Goal: Transaction & Acquisition: Purchase product/service

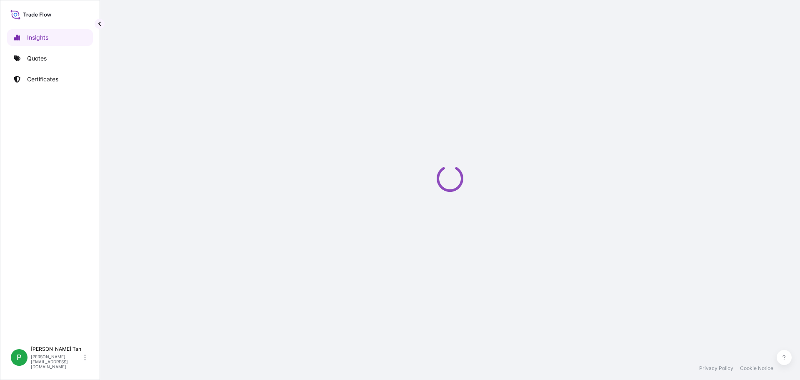
select select "2025"
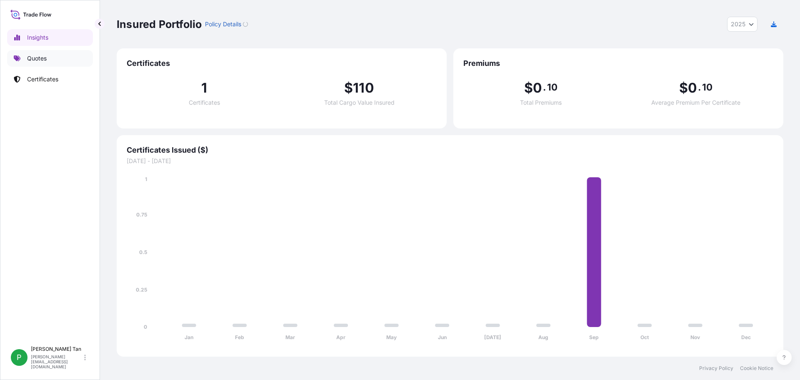
click at [29, 58] on p "Quotes" at bounding box center [37, 58] width 20 height 8
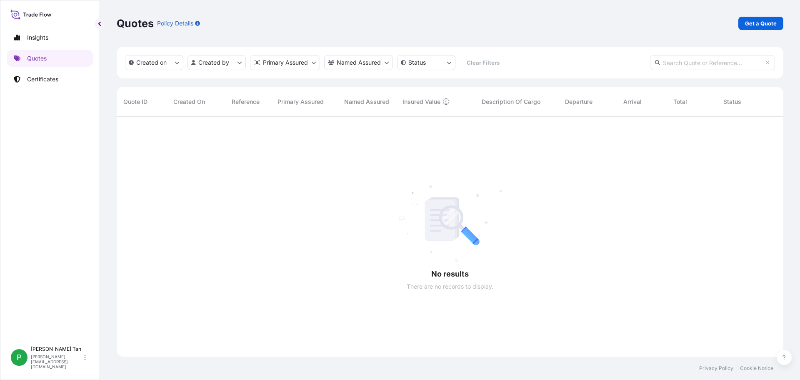
scroll to position [263, 661]
click at [39, 80] on p "Certificates" at bounding box center [42, 79] width 31 height 8
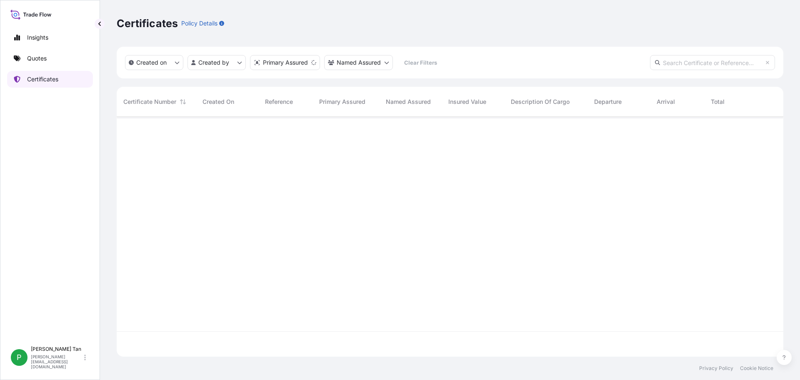
scroll to position [238, 661]
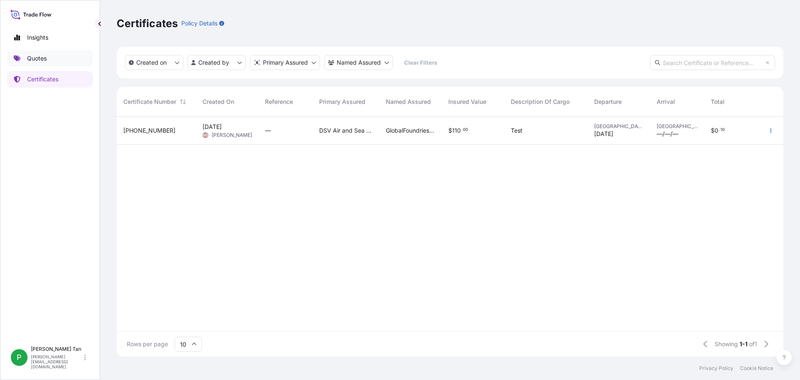
click at [40, 57] on p "Quotes" at bounding box center [37, 58] width 20 height 8
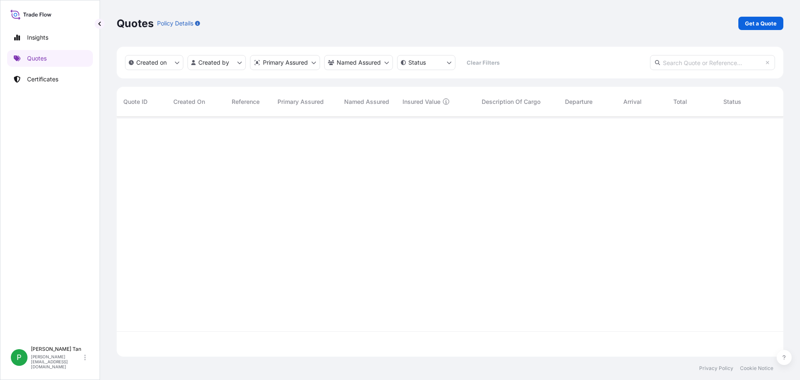
scroll to position [263, 661]
click at [754, 23] on p "Get a Quote" at bounding box center [761, 23] width 32 height 8
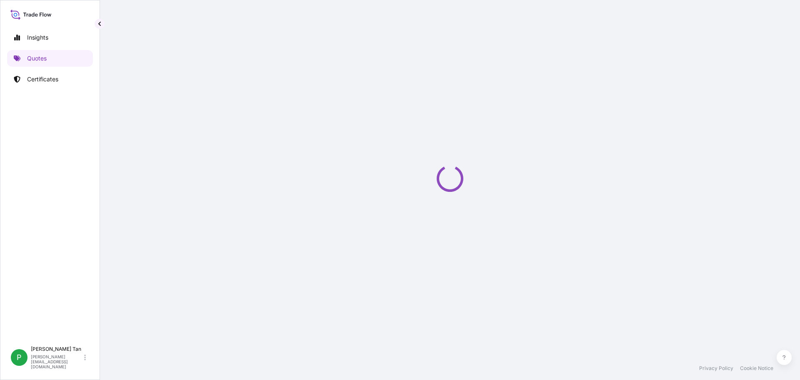
select select "Sea"
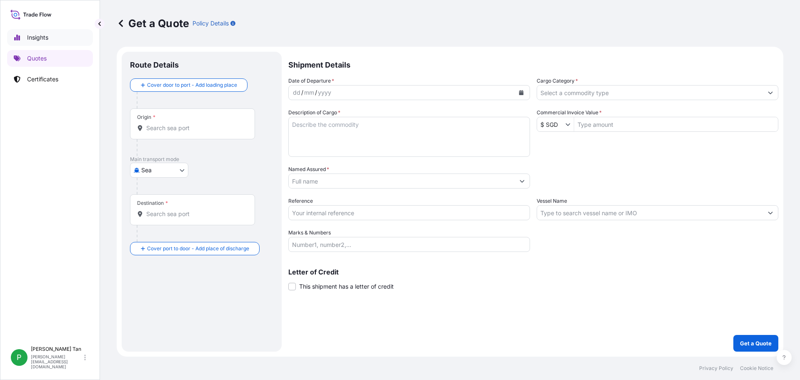
click at [35, 40] on p "Insights" at bounding box center [37, 37] width 21 height 8
select select "2025"
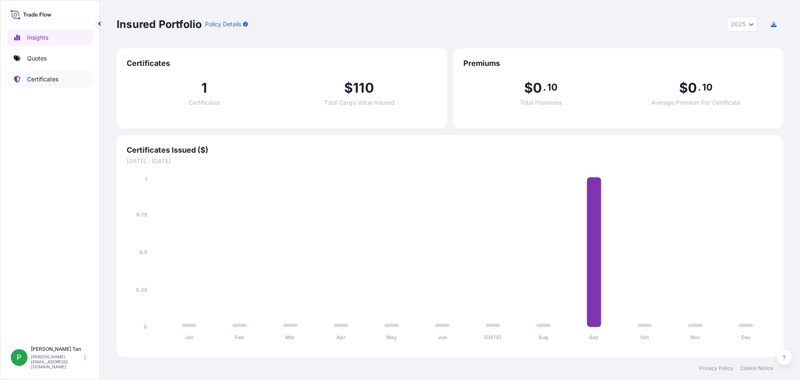
click at [43, 80] on p "Certificates" at bounding box center [42, 79] width 31 height 8
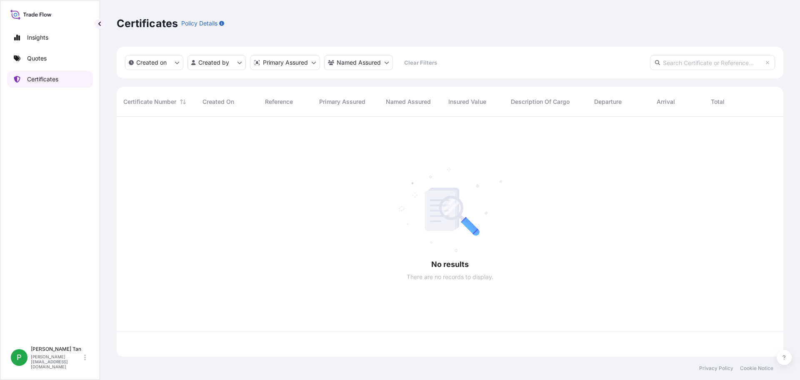
scroll to position [238, 661]
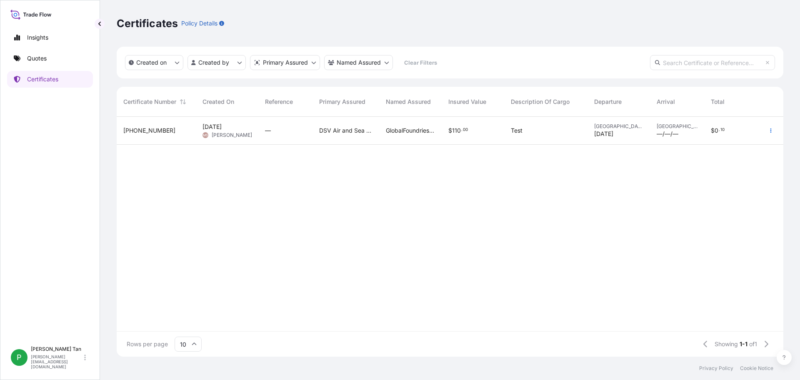
click at [143, 130] on span "[PHONE_NUMBER]" at bounding box center [149, 130] width 52 height 8
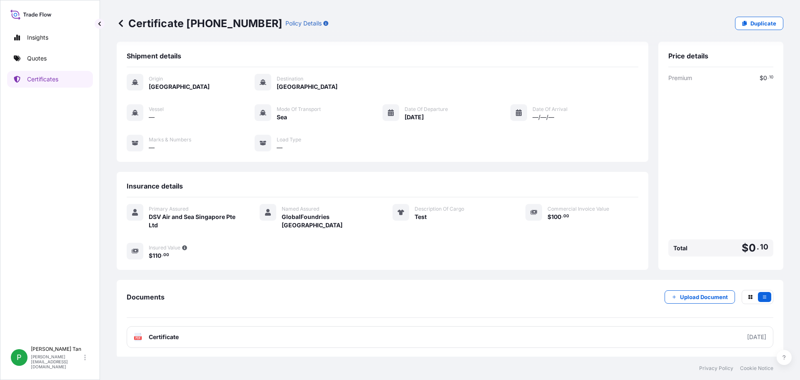
scroll to position [6, 0]
click at [58, 79] on p "Certificates" at bounding box center [42, 79] width 31 height 8
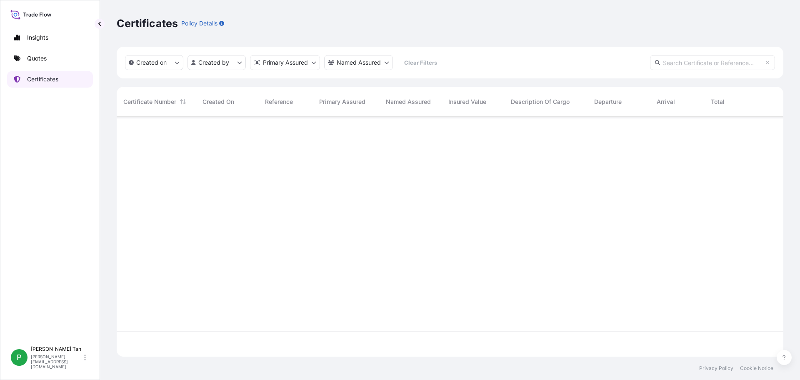
scroll to position [238, 661]
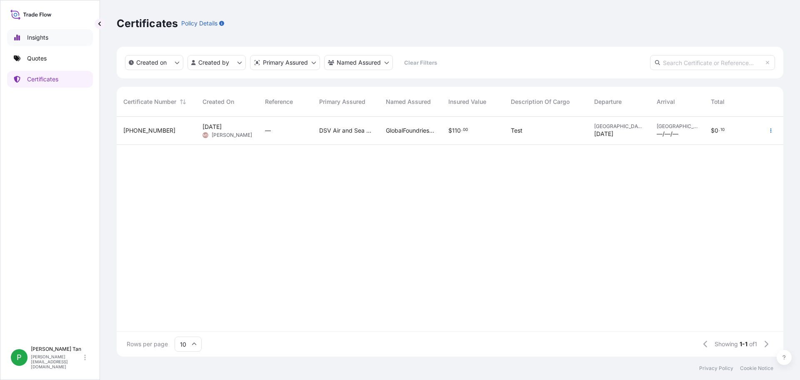
click at [34, 37] on p "Insights" at bounding box center [37, 37] width 21 height 8
select select "2025"
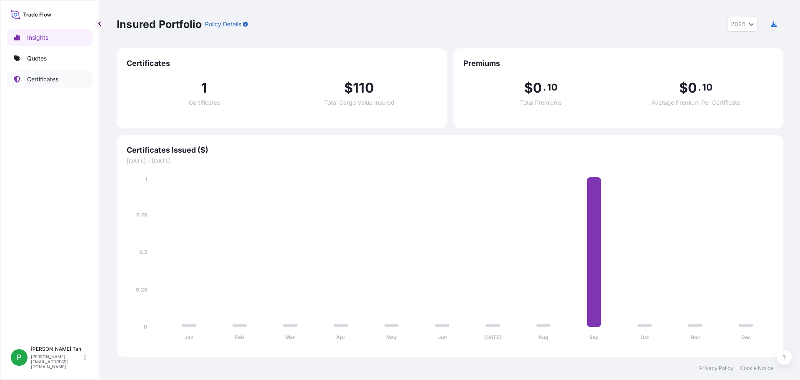
click at [34, 78] on p "Certificates" at bounding box center [42, 79] width 31 height 8
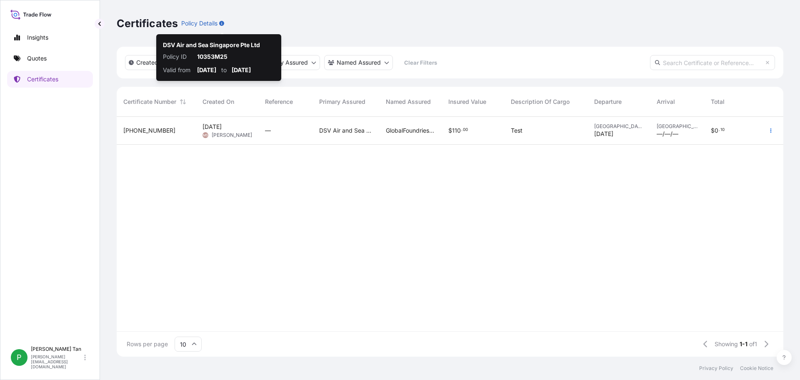
scroll to position [238, 661]
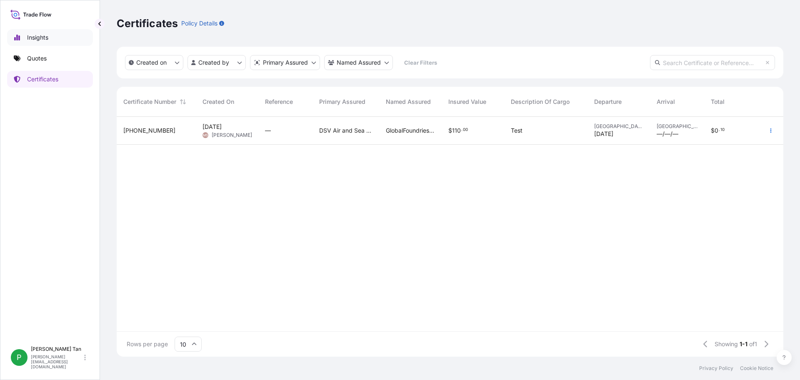
click at [44, 40] on p "Insights" at bounding box center [37, 37] width 21 height 8
select select "2025"
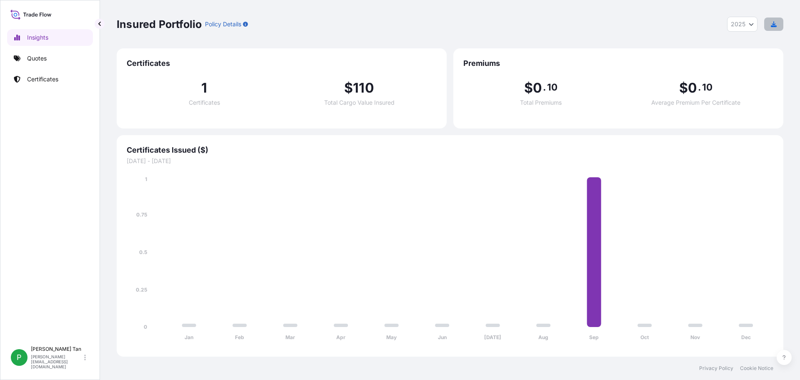
click at [775, 25] on icon "button" at bounding box center [774, 24] width 6 height 6
click at [753, 25] on icon "Year Selector" at bounding box center [751, 24] width 5 height 3
click at [693, 21] on div "Insured Portfolio Policy Details 2025 2025 2024 2023 2022" at bounding box center [450, 24] width 667 height 15
click at [38, 61] on p "Quotes" at bounding box center [37, 58] width 20 height 8
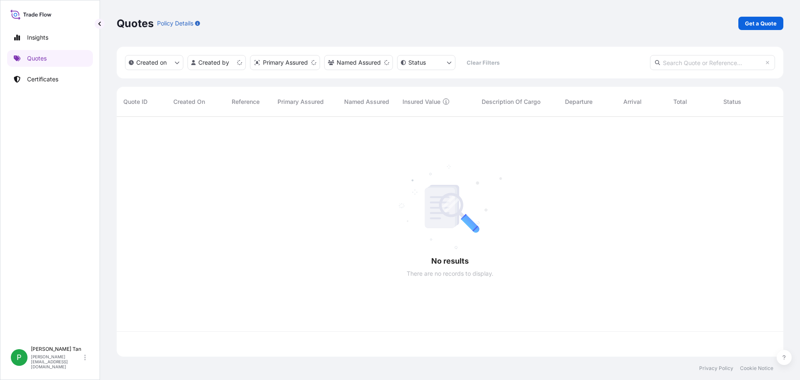
scroll to position [238, 661]
click at [764, 22] on p "Get a Quote" at bounding box center [761, 23] width 32 height 8
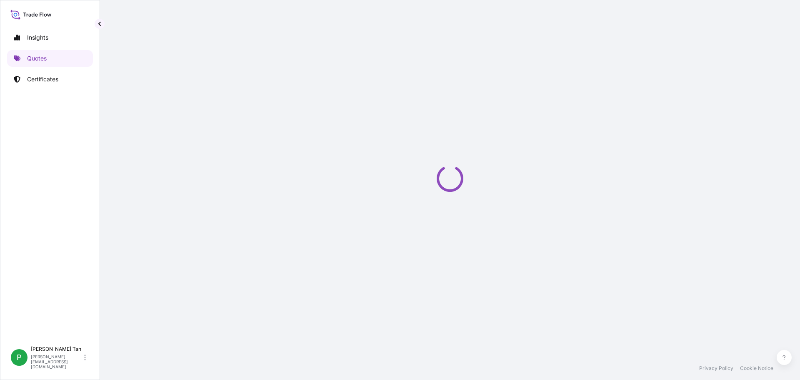
select select "Sea"
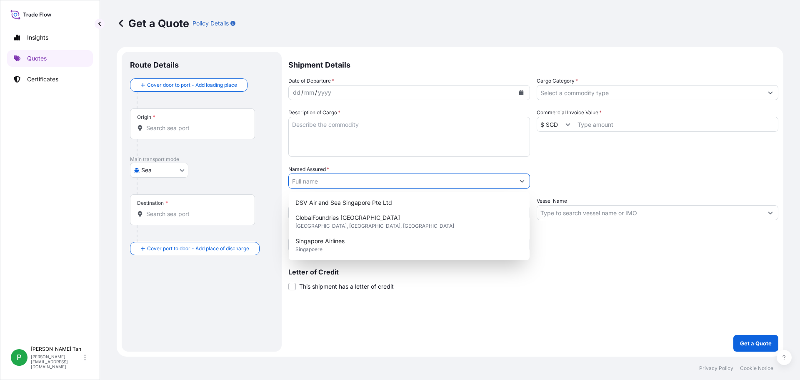
click at [337, 185] on input "Named Assured *" at bounding box center [402, 180] width 226 height 15
click at [384, 198] on div "DSV Air and Sea Singapore Pte Ltd" at bounding box center [409, 202] width 234 height 15
type input "DSV Air and Sea Singapore Pte Ltd"
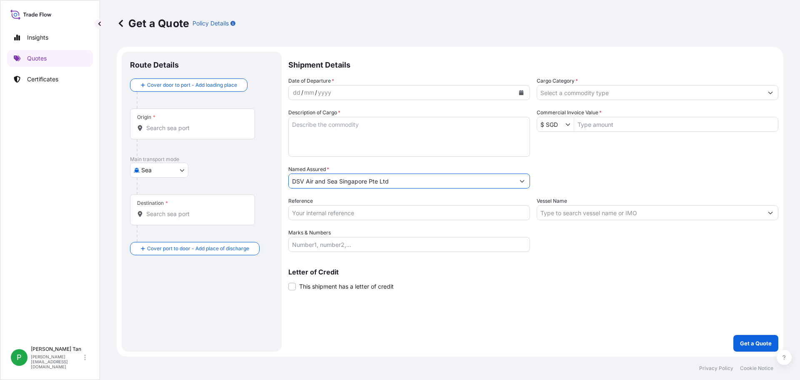
click at [522, 180] on icon "Show suggestions" at bounding box center [522, 180] width 5 height 5
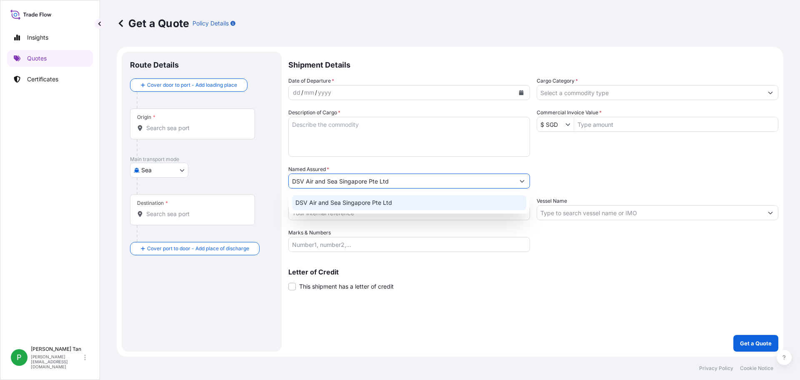
drag, startPoint x: 413, startPoint y: 181, endPoint x: 270, endPoint y: 178, distance: 143.0
click at [270, 178] on form "Route Details Cover door to port - Add loading place Place of loading Road / In…" at bounding box center [450, 202] width 667 height 310
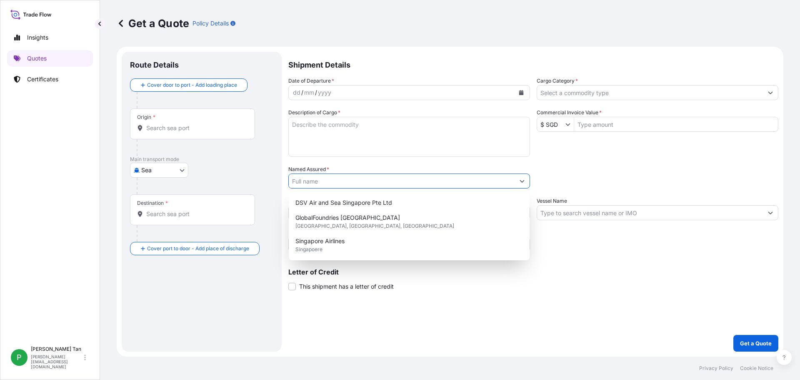
click at [524, 180] on icon "Show suggestions" at bounding box center [522, 180] width 5 height 5
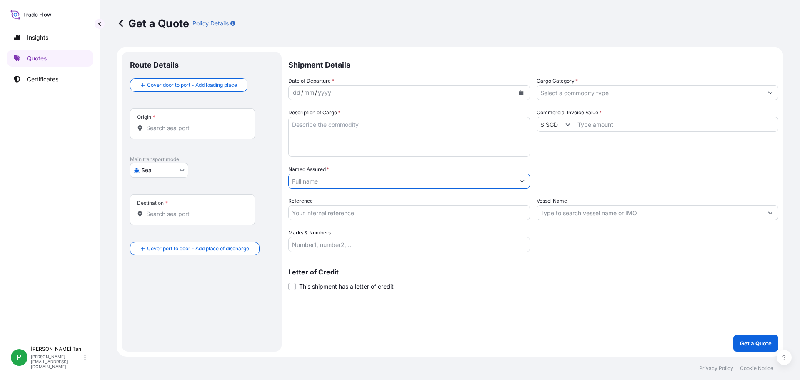
click at [523, 180] on icon "Show suggestions" at bounding box center [522, 180] width 5 height 5
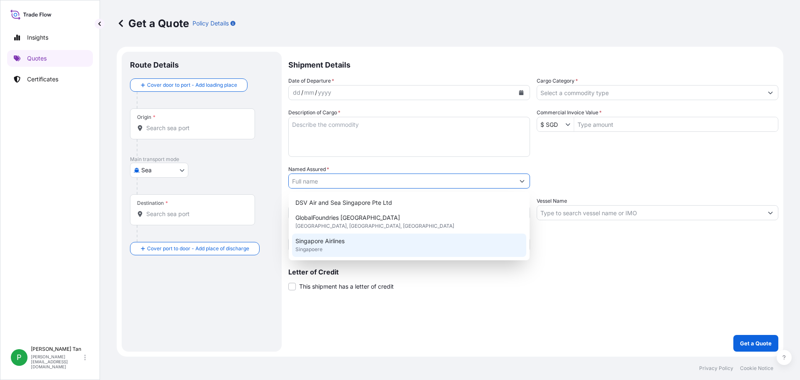
click at [629, 283] on div "Letter of Credit This shipment has a letter of credit Letter of credit * Letter…" at bounding box center [533, 279] width 490 height 22
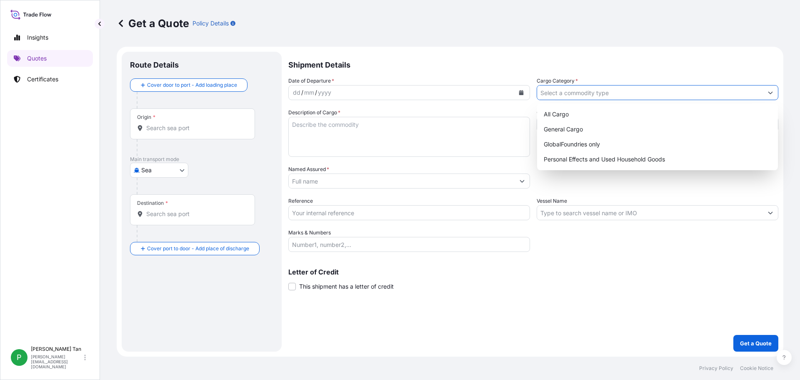
click at [770, 91] on icon "Show suggestions" at bounding box center [770, 92] width 5 height 5
click at [235, 128] on input "Origin *" at bounding box center [195, 128] width 98 height 8
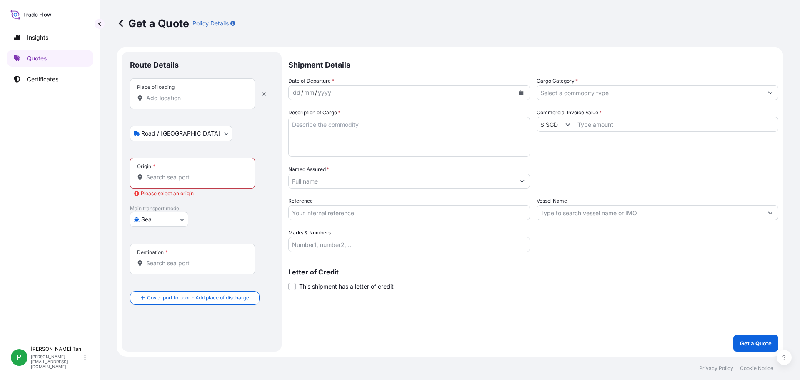
click at [247, 96] on div at bounding box center [192, 98] width 111 height 8
click at [245, 96] on input "Place of loading" at bounding box center [195, 98] width 98 height 8
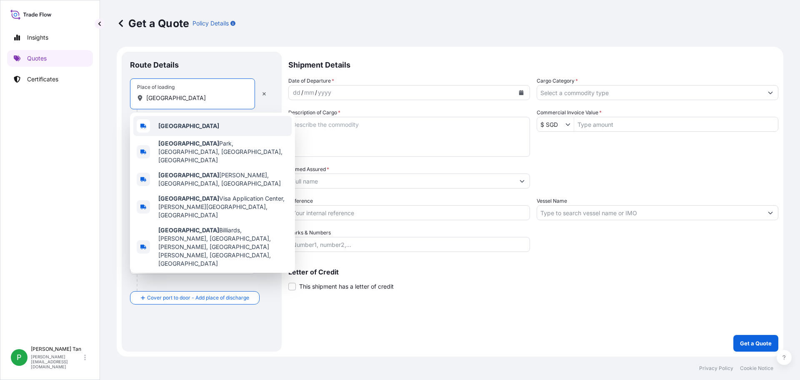
click at [193, 123] on div "[GEOGRAPHIC_DATA]" at bounding box center [212, 126] width 158 height 20
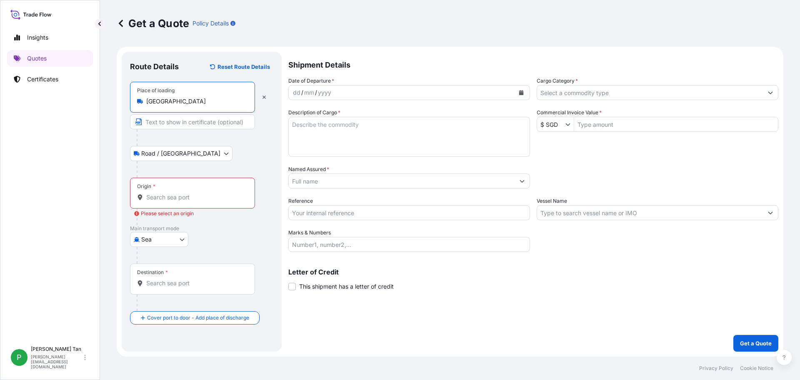
type input "[GEOGRAPHIC_DATA]"
click at [205, 120] on input "Text to appear on certificate" at bounding box center [192, 121] width 125 height 15
type input "[GEOGRAPHIC_DATA]"
click at [184, 155] on body "Insights Quotes Certificates P [PERSON_NAME] [PERSON_NAME][EMAIL_ADDRESS][DOMAI…" at bounding box center [400, 190] width 800 height 380
click at [179, 237] on body "Insights Quotes Certificates P [PERSON_NAME] [PERSON_NAME][EMAIL_ADDRESS][DOMAI…" at bounding box center [400, 190] width 800 height 380
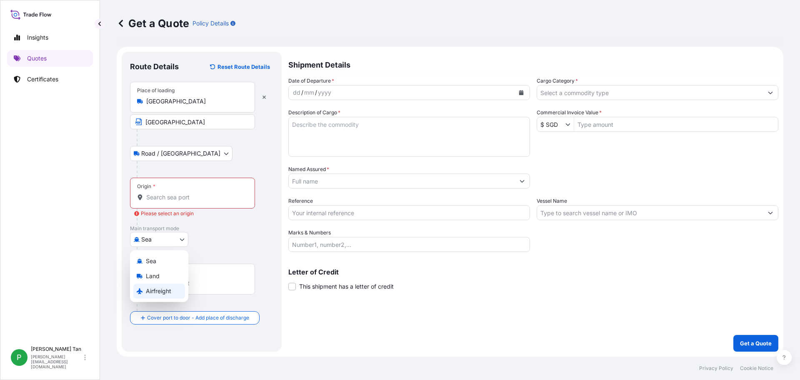
click at [155, 295] on div "Airfreight" at bounding box center [159, 290] width 52 height 15
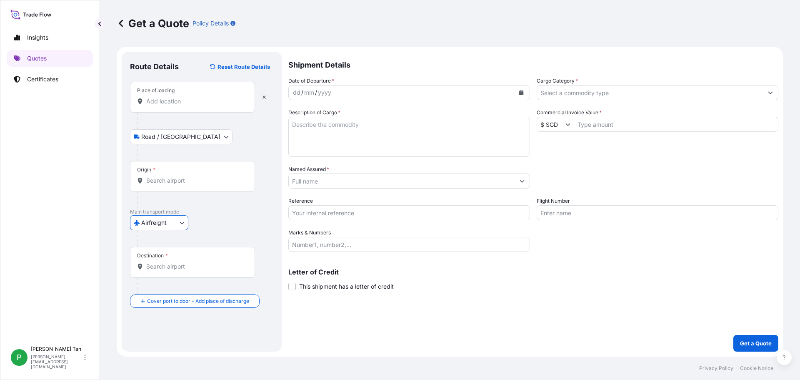
click at [200, 102] on input "Place of loading" at bounding box center [195, 101] width 98 height 8
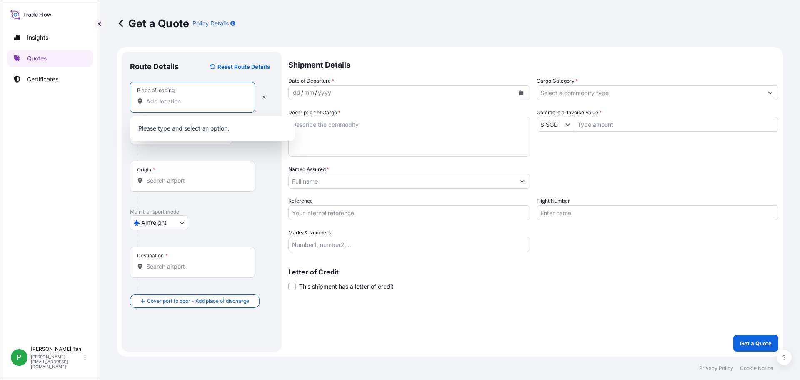
click at [200, 102] on input "Place of loading" at bounding box center [195, 101] width 98 height 8
type input "g"
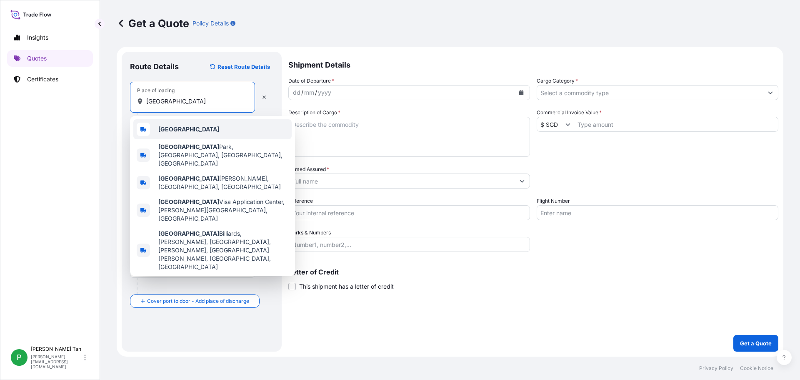
click at [179, 133] on span "[GEOGRAPHIC_DATA]" at bounding box center [188, 129] width 61 height 8
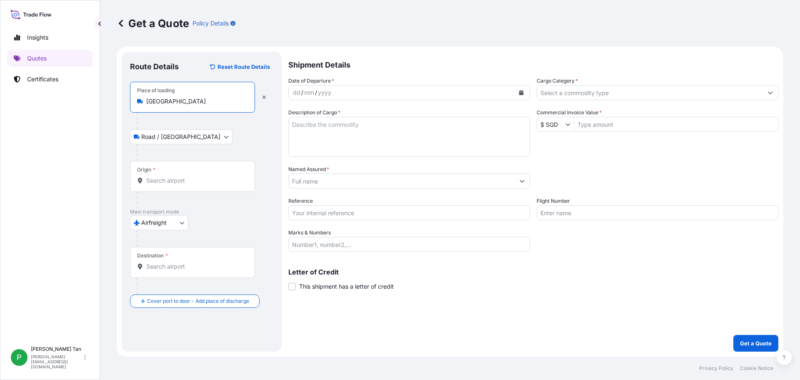
type input "[GEOGRAPHIC_DATA]"
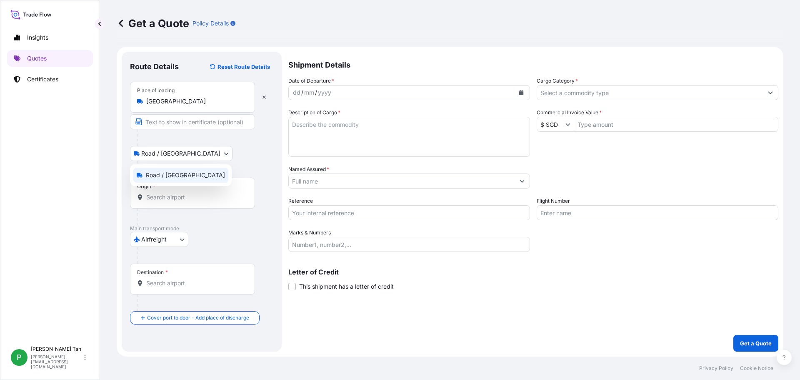
click at [183, 138] on body "5 options available. 1 option available. 0 options available. 5 options availab…" at bounding box center [400, 190] width 800 height 380
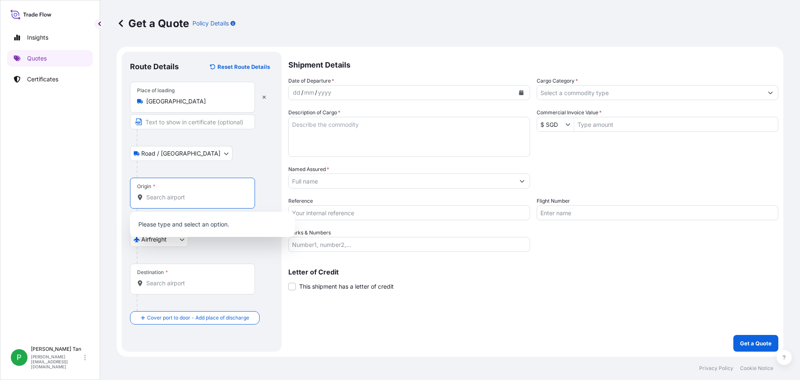
click at [210, 195] on input "Origin *" at bounding box center [195, 197] width 98 height 8
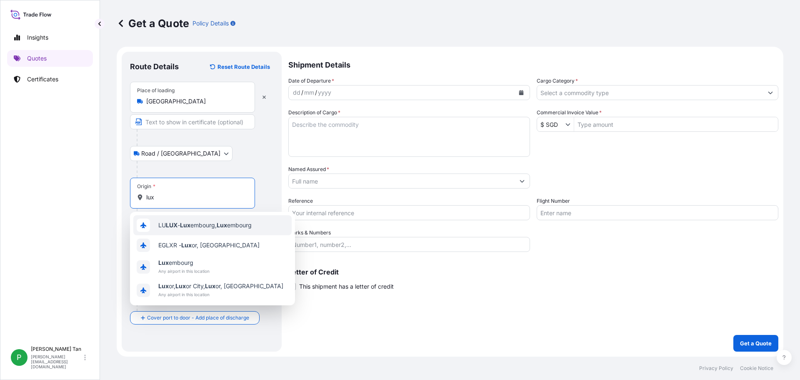
click at [214, 226] on span "[PERSON_NAME] embourg, Lux embourg" at bounding box center [204, 225] width 93 height 8
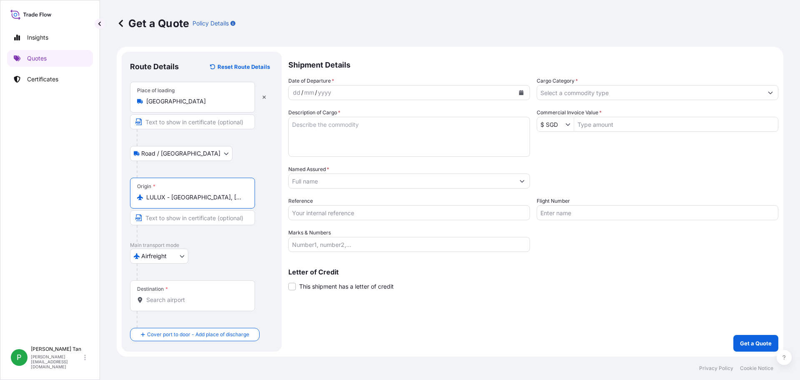
type input "LULUX - [GEOGRAPHIC_DATA], [GEOGRAPHIC_DATA]"
click at [211, 300] on input "Destination *" at bounding box center [195, 299] width 98 height 8
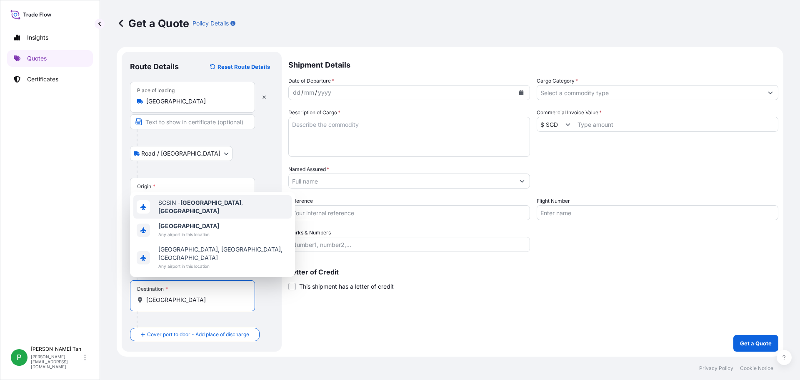
click at [180, 218] on div "SGSIN - [GEOGRAPHIC_DATA] , [GEOGRAPHIC_DATA]" at bounding box center [212, 206] width 158 height 23
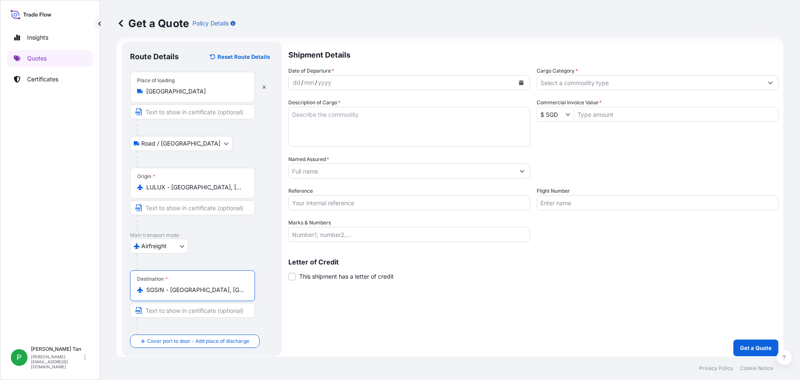
scroll to position [15, 0]
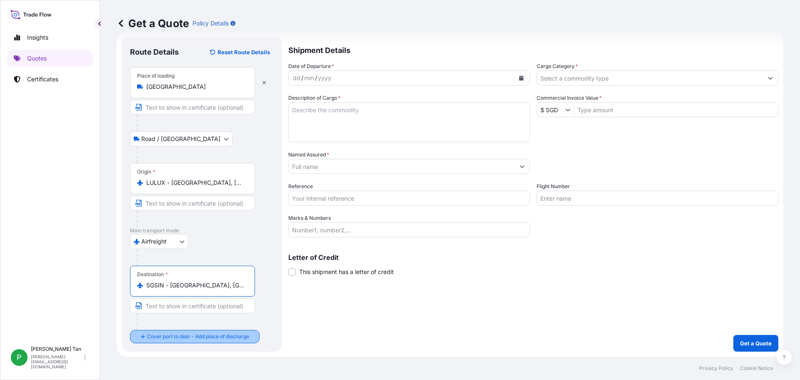
type input "SGSIN - [GEOGRAPHIC_DATA], [GEOGRAPHIC_DATA]"
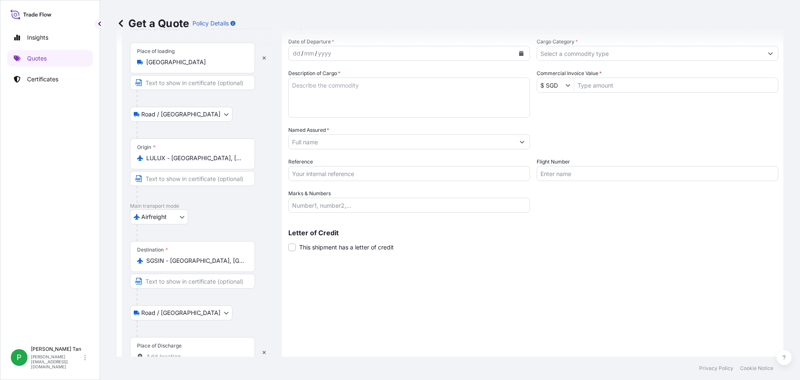
scroll to position [64, 0]
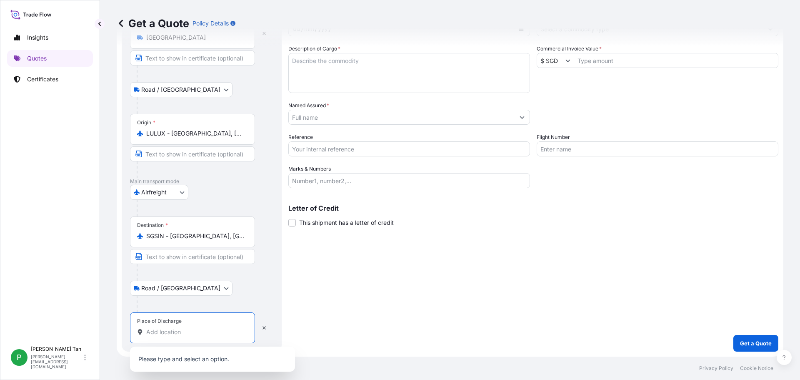
click at [230, 330] on input "Place of Discharge" at bounding box center [195, 332] width 98 height 8
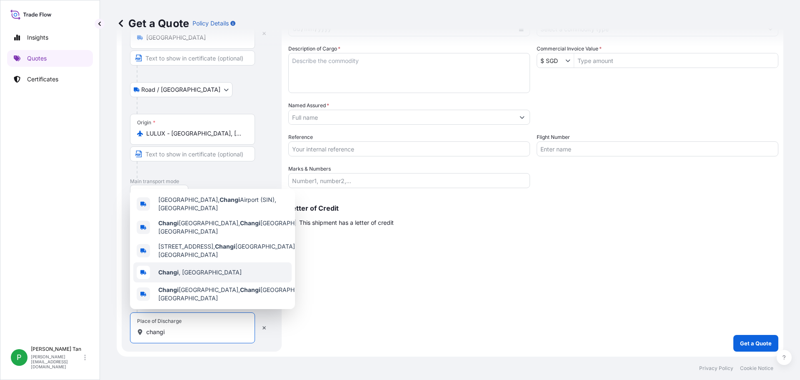
click at [188, 270] on span "Changi , [GEOGRAPHIC_DATA]" at bounding box center [199, 272] width 83 height 8
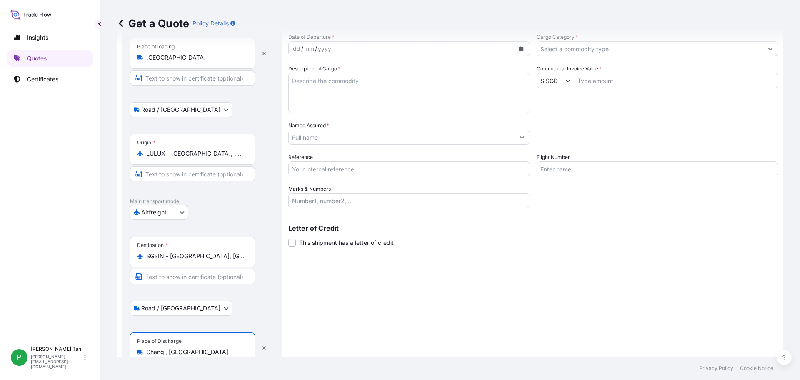
scroll to position [0, 0]
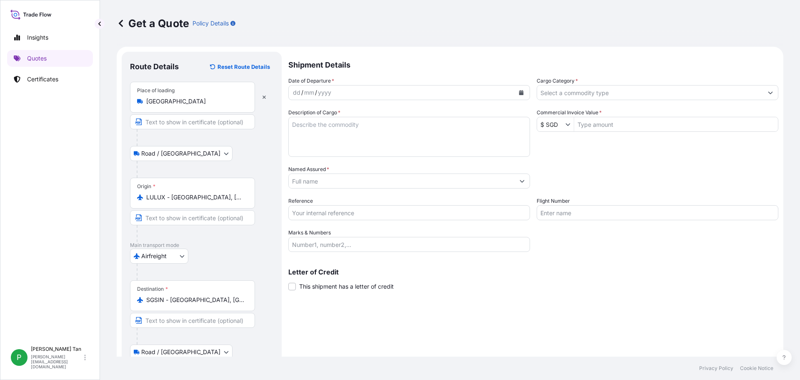
type input "Changi, [GEOGRAPHIC_DATA]"
click at [519, 93] on icon "Calendar" at bounding box center [521, 92] width 5 height 5
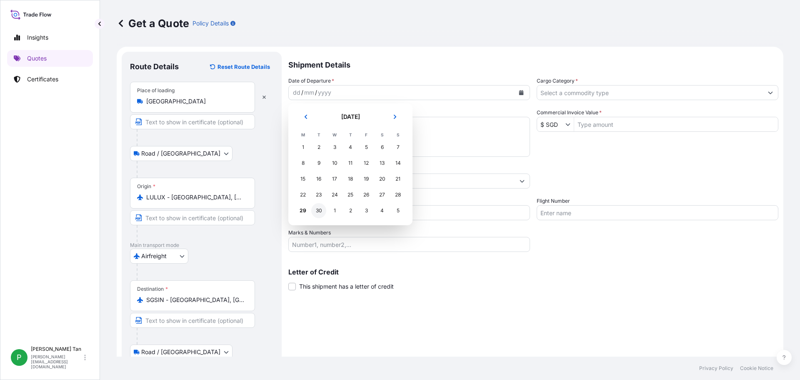
click at [318, 210] on div "30" at bounding box center [318, 210] width 15 height 15
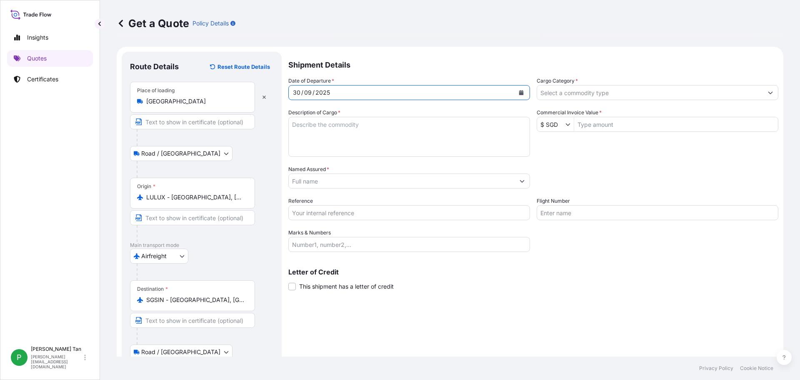
click at [348, 129] on textarea "Description of Cargo *" at bounding box center [409, 137] width 242 height 40
type textarea "Spare parts"
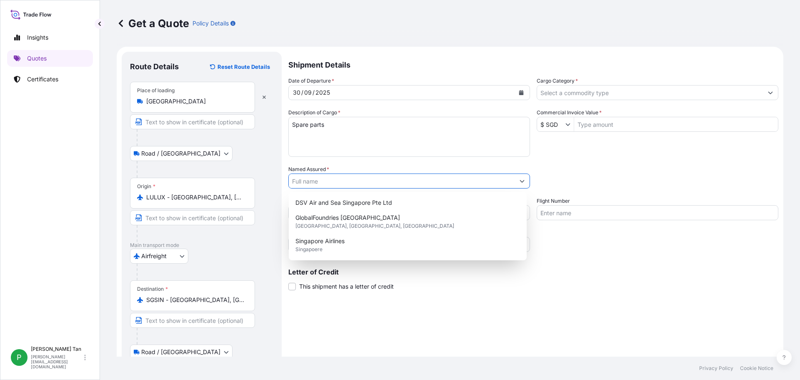
click at [381, 186] on input "Named Assured *" at bounding box center [402, 180] width 226 height 15
click at [379, 202] on span "DSV Air and Sea Singapore Pte Ltd" at bounding box center [343, 202] width 97 height 8
type input "DSV Air and Sea Singapore Pte Ltd"
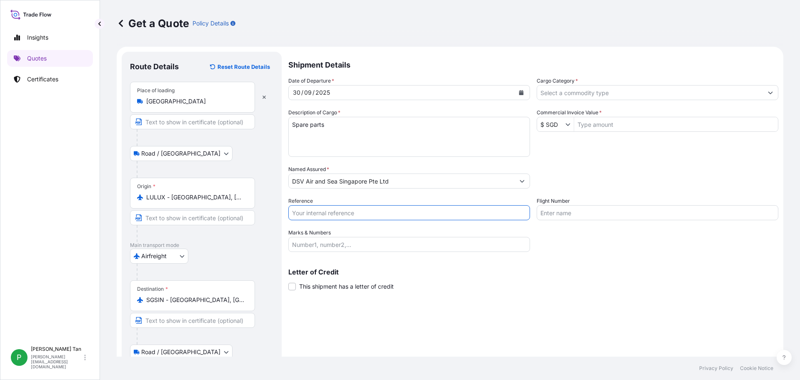
click at [379, 214] on input "Reference" at bounding box center [409, 212] width 242 height 15
type input "SFRA123456"
click at [371, 246] on input "Marks & Numbers" at bounding box center [409, 244] width 242 height 15
click at [579, 92] on input "Cargo Category *" at bounding box center [650, 92] width 226 height 15
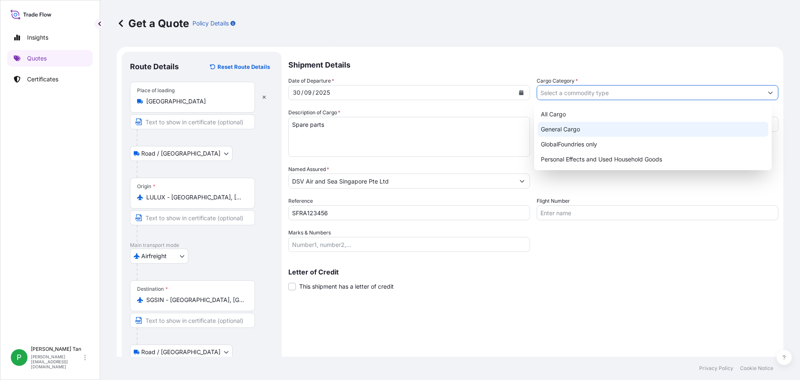
click at [584, 126] on div "General Cargo" at bounding box center [653, 129] width 231 height 15
type input "General Cargo"
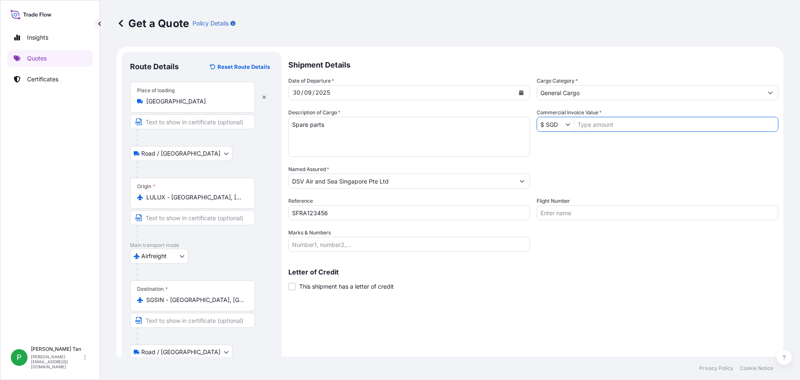
click at [601, 121] on input "Commercial Invoice Value *" at bounding box center [676, 124] width 204 height 15
type input "150,000"
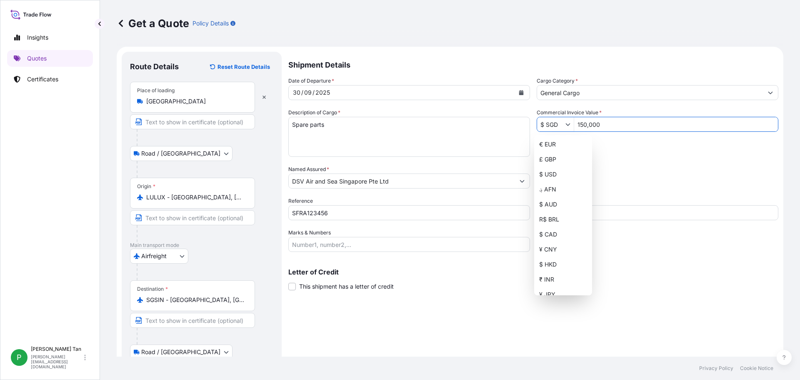
click at [566, 124] on icon "Show suggestions" at bounding box center [568, 124] width 5 height 5
click at [551, 144] on div "€ EUR" at bounding box center [563, 144] width 55 height 15
type input "€ EUR"
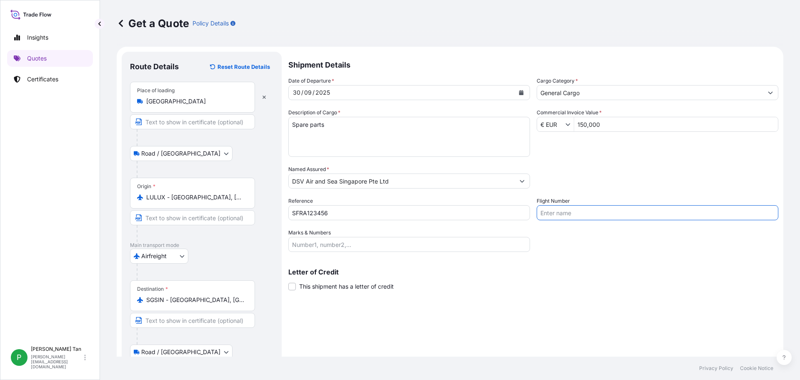
click at [606, 213] on input "Flight Number" at bounding box center [658, 212] width 242 height 15
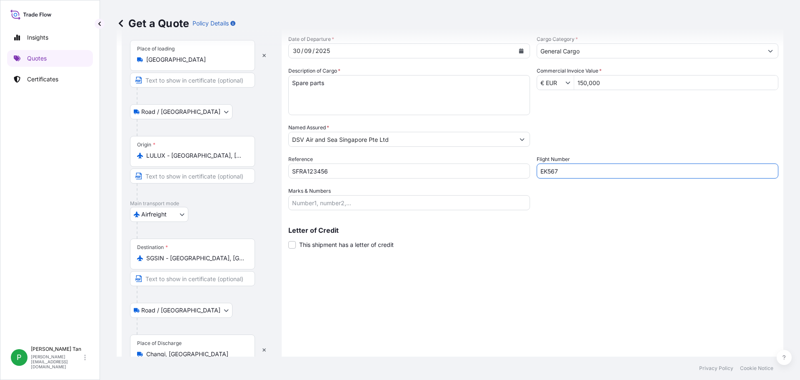
scroll to position [80, 0]
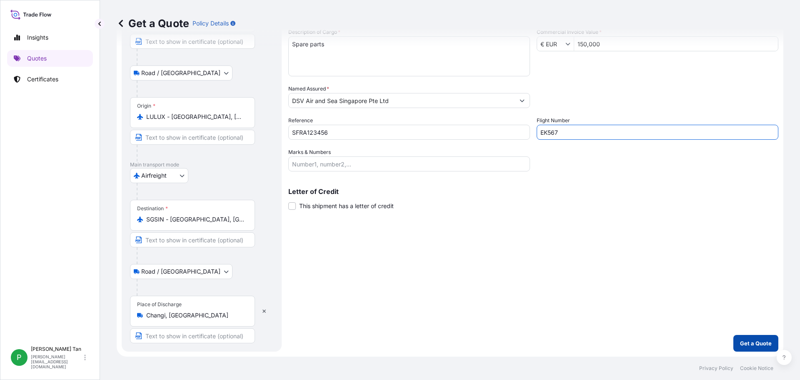
type input "EK567"
click at [745, 341] on p "Get a Quote" at bounding box center [756, 343] width 32 height 8
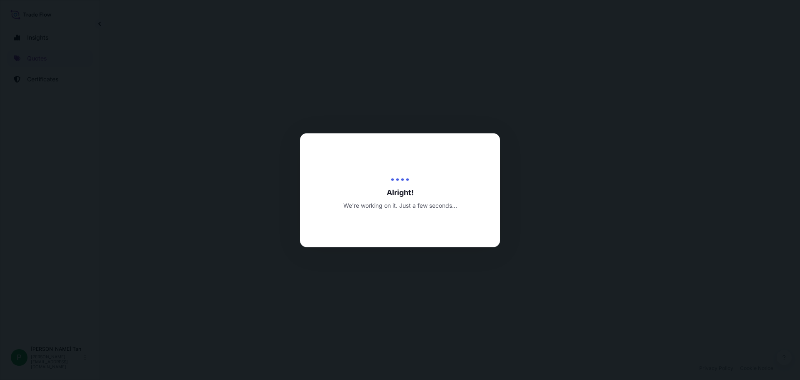
select select "Road / [GEOGRAPHIC_DATA]"
select select "Airfreight"
select select "Road / [GEOGRAPHIC_DATA]"
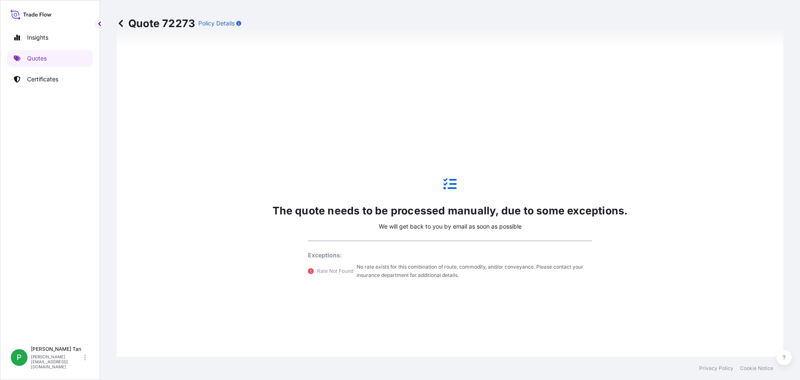
scroll to position [496, 0]
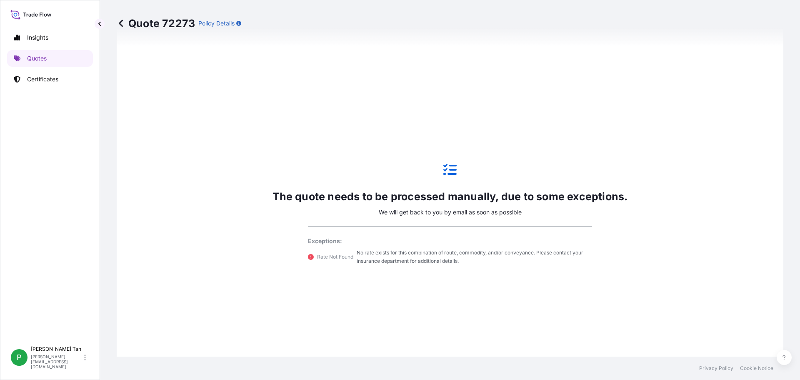
drag, startPoint x: 238, startPoint y: 25, endPoint x: 221, endPoint y: 23, distance: 16.8
click at [221, 23] on p "Policy Details" at bounding box center [216, 23] width 36 height 8
click at [33, 58] on p "Quotes" at bounding box center [37, 58] width 20 height 8
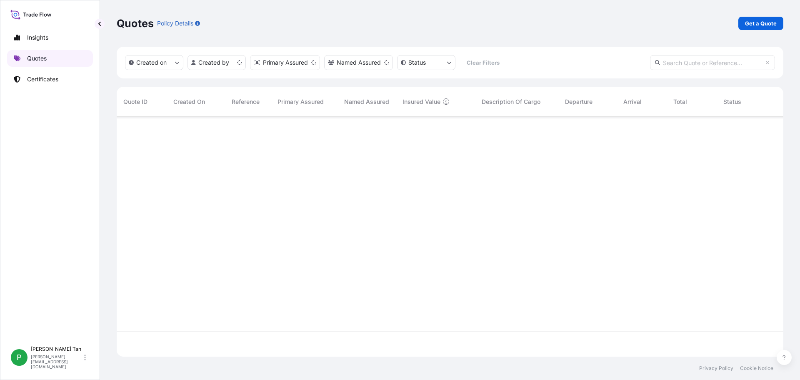
scroll to position [238, 661]
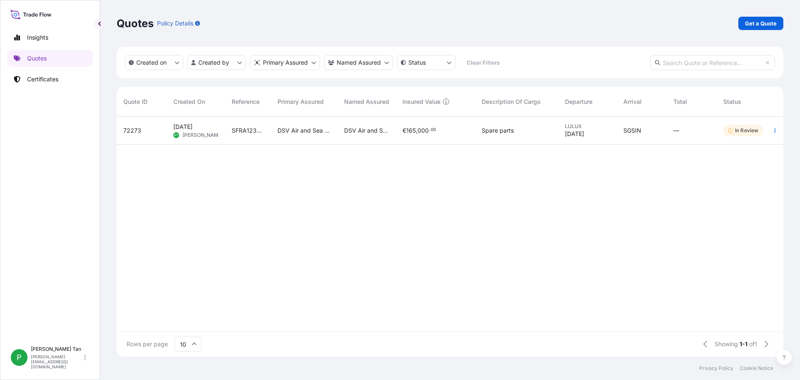
click at [132, 133] on span "72273" at bounding box center [132, 130] width 18 height 8
select select "Road / [GEOGRAPHIC_DATA]"
select select "Airfreight"
select select "Road / [GEOGRAPHIC_DATA]"
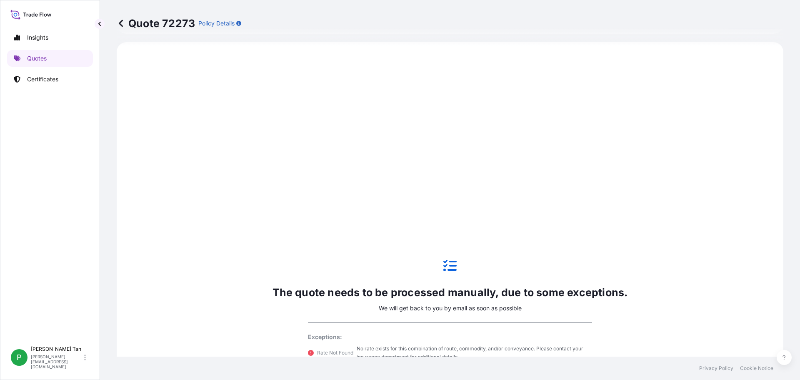
scroll to position [400, 0]
click at [35, 58] on p "Quotes" at bounding box center [37, 58] width 20 height 8
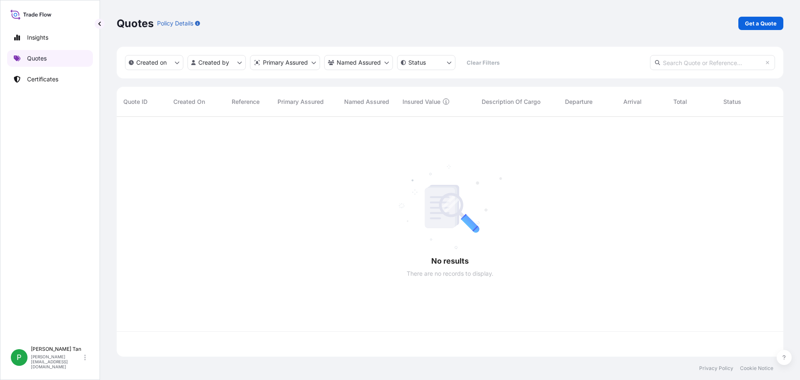
scroll to position [238, 661]
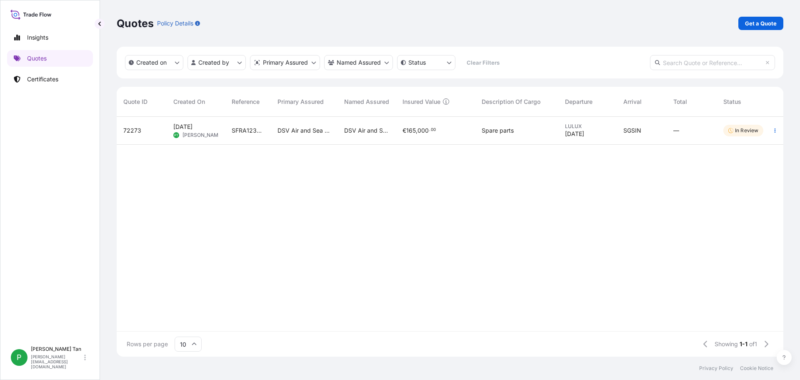
click at [744, 132] on p "In Review" at bounding box center [746, 130] width 23 height 7
select select "Road / [GEOGRAPHIC_DATA]"
select select "Airfreight"
select select "Road / [GEOGRAPHIC_DATA]"
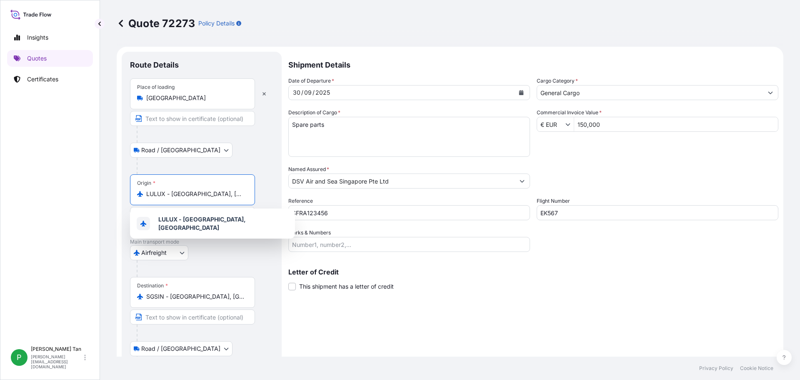
click at [228, 198] on input "LULUX - [GEOGRAPHIC_DATA], [GEOGRAPHIC_DATA]" at bounding box center [195, 194] width 98 height 8
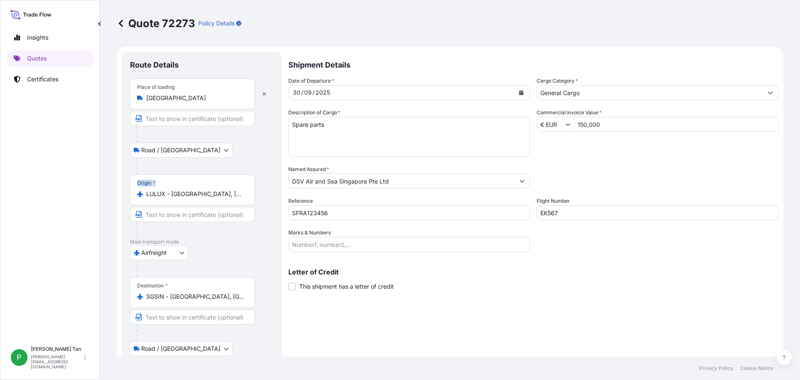
drag, startPoint x: 246, startPoint y: 195, endPoint x: 103, endPoint y: 196, distance: 142.5
click at [103, 196] on div "Quote 72273 Policy Details Route Details Place of loading [GEOGRAPHIC_DATA] Roa…" at bounding box center [450, 178] width 700 height 356
click at [267, 200] on div "Origin * LULUX - [GEOGRAPHIC_DATA], [GEOGRAPHIC_DATA]" at bounding box center [201, 206] width 143 height 64
click at [250, 199] on div "Origin * LULUX - [GEOGRAPHIC_DATA], [GEOGRAPHIC_DATA]" at bounding box center [192, 189] width 125 height 31
click at [245, 198] on input "LULUX - [GEOGRAPHIC_DATA], [GEOGRAPHIC_DATA]" at bounding box center [195, 194] width 98 height 8
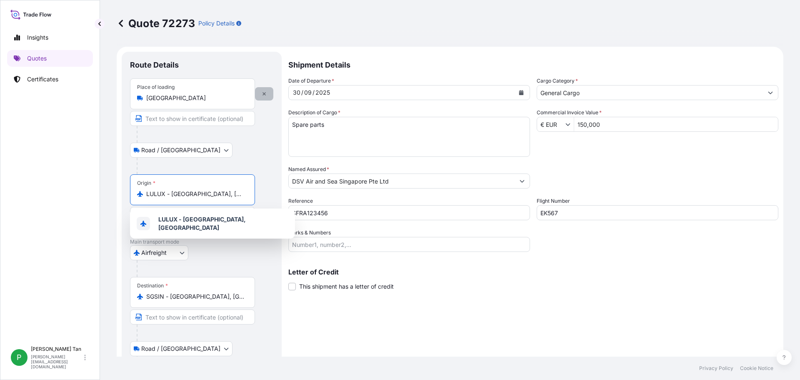
click at [267, 93] on button "button" at bounding box center [264, 93] width 18 height 13
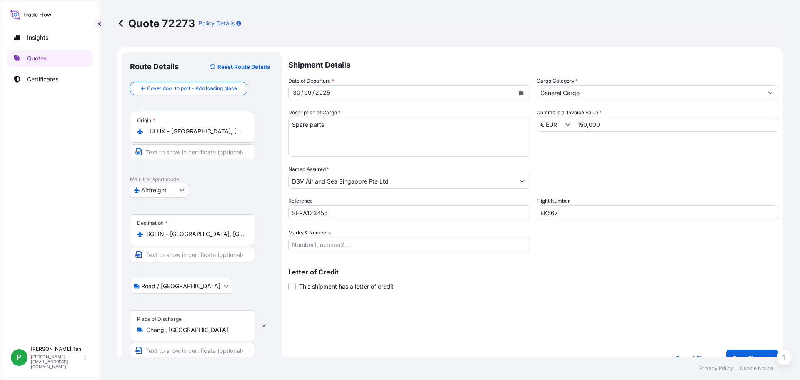
click at [213, 126] on div "Origin * LULUX - [GEOGRAPHIC_DATA], [GEOGRAPHIC_DATA]" at bounding box center [192, 127] width 125 height 31
click at [213, 127] on input "LULUX - [GEOGRAPHIC_DATA], [GEOGRAPHIC_DATA]" at bounding box center [195, 131] width 98 height 8
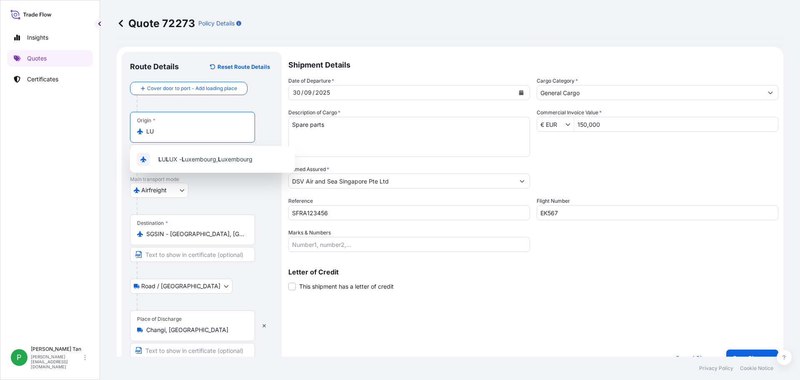
type input "L"
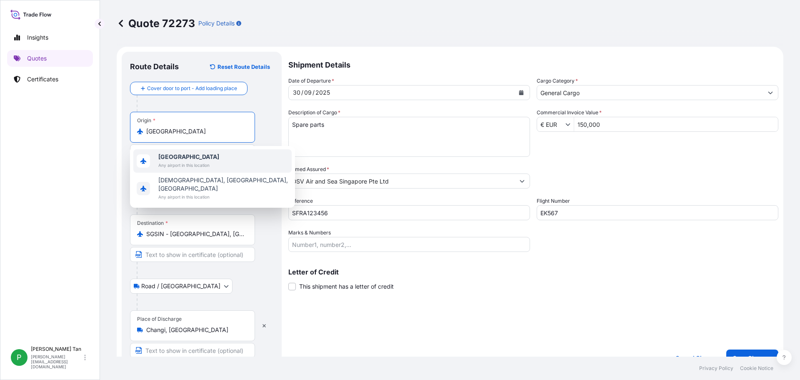
click at [195, 165] on span "Any airport in this location" at bounding box center [188, 165] width 61 height 8
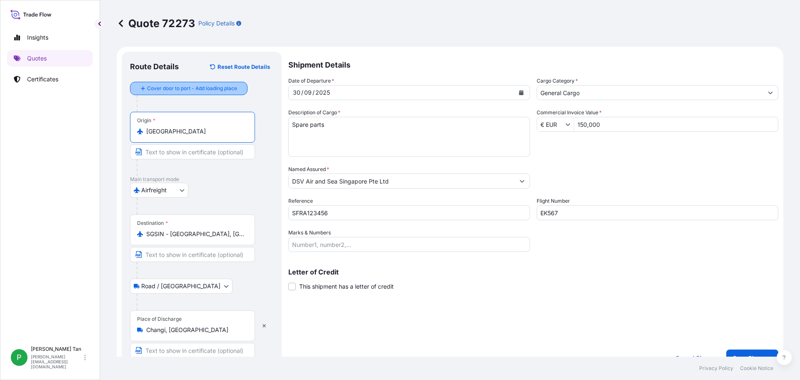
type input "[GEOGRAPHIC_DATA]"
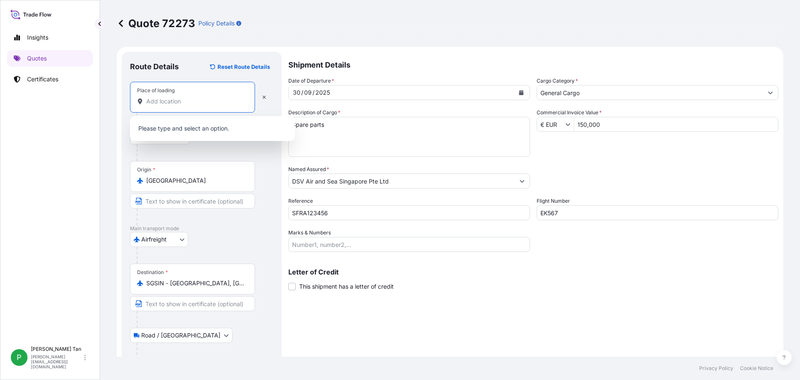
click at [208, 105] on input "Place of loading" at bounding box center [195, 101] width 98 height 8
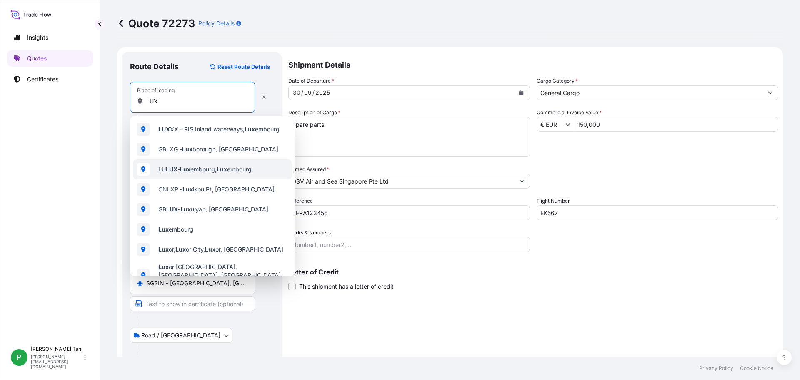
click at [223, 173] on span "[PERSON_NAME] embourg, Lux embourg" at bounding box center [204, 169] width 93 height 8
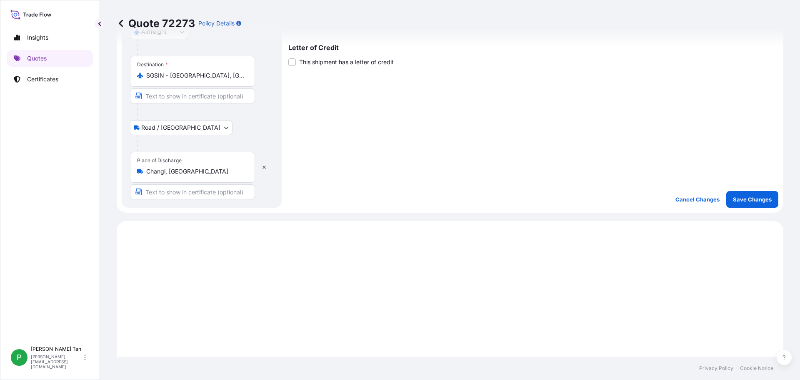
scroll to position [250, 0]
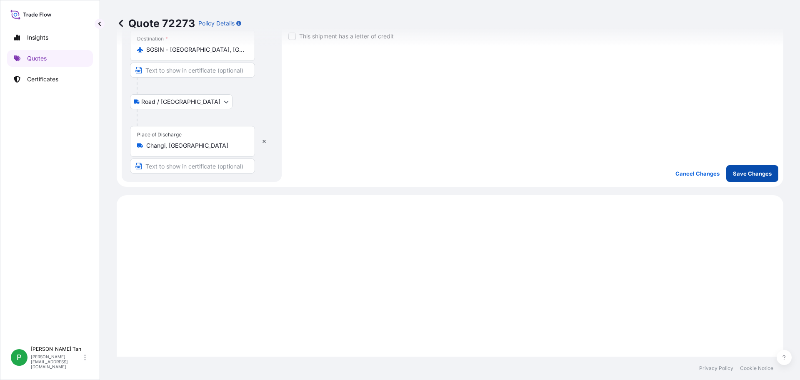
click at [739, 176] on p "Save Changes" at bounding box center [752, 173] width 39 height 8
click at [741, 173] on p "Save Changes" at bounding box center [752, 173] width 39 height 8
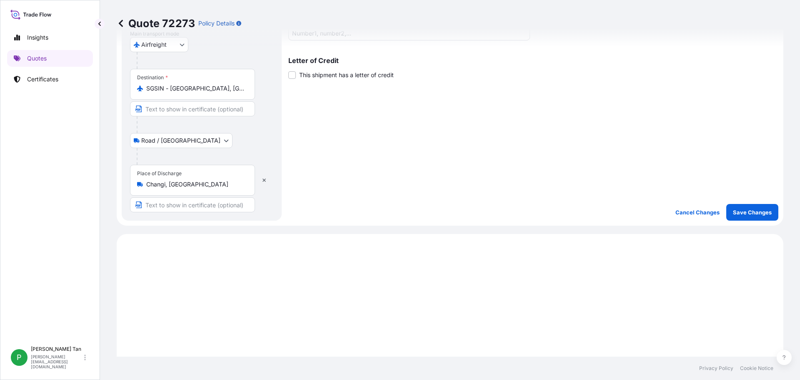
scroll to position [208, 0]
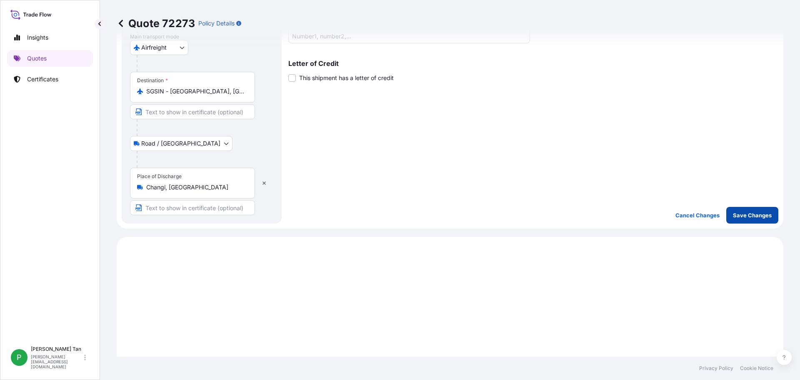
click at [738, 215] on p "Save Changes" at bounding box center [752, 215] width 39 height 8
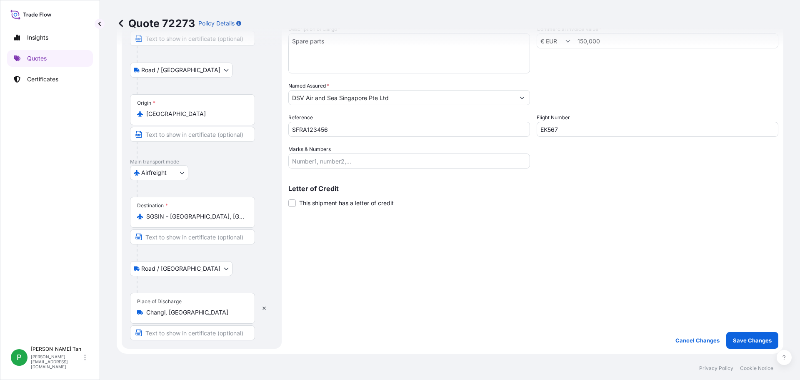
scroll to position [0, 0]
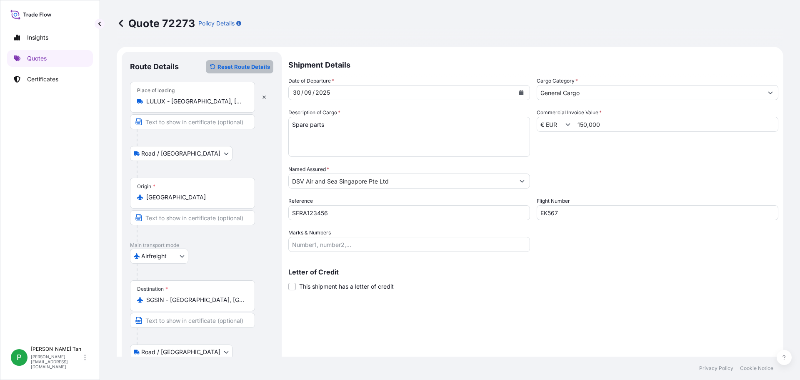
type input "[GEOGRAPHIC_DATA]"
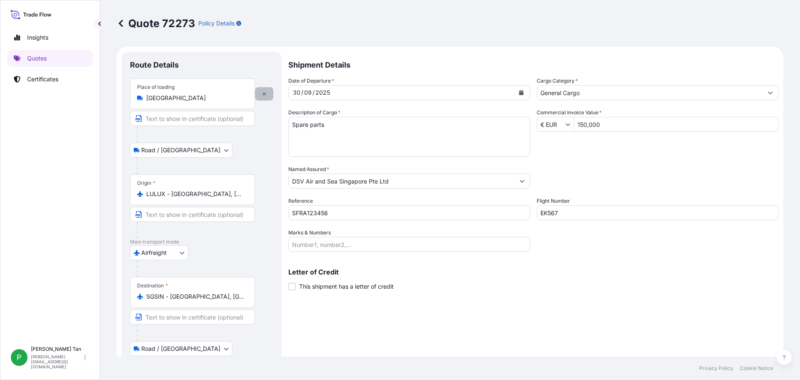
click at [265, 95] on icon "button" at bounding box center [264, 93] width 3 height 3
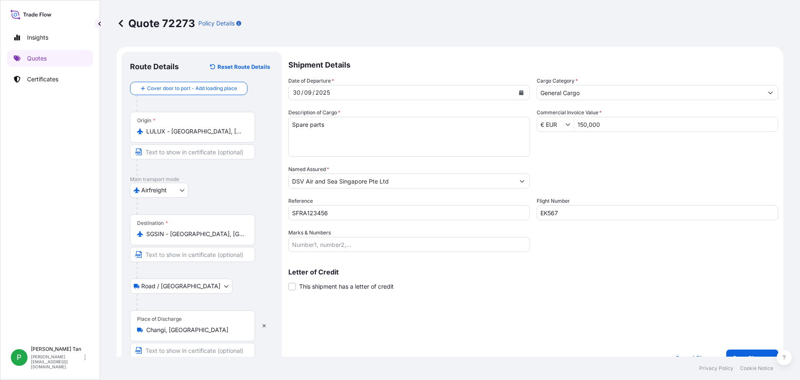
click at [234, 135] on input "LULUX - [GEOGRAPHIC_DATA], [GEOGRAPHIC_DATA]" at bounding box center [195, 131] width 98 height 8
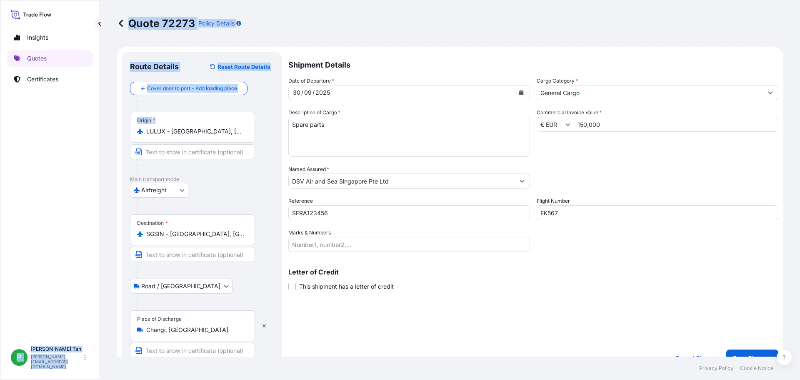
drag, startPoint x: 249, startPoint y: 131, endPoint x: 91, endPoint y: 130, distance: 158.4
click at [91, 130] on div "Insights Quotes Certificates P [PERSON_NAME] [PERSON_NAME][EMAIL_ADDRESS][DOMAI…" at bounding box center [400, 190] width 800 height 380
click at [244, 135] on div "LULUX - [GEOGRAPHIC_DATA], [GEOGRAPHIC_DATA]" at bounding box center [192, 131] width 111 height 8
click at [244, 135] on input "LULUX - [GEOGRAPHIC_DATA], [GEOGRAPHIC_DATA]" at bounding box center [195, 131] width 98 height 8
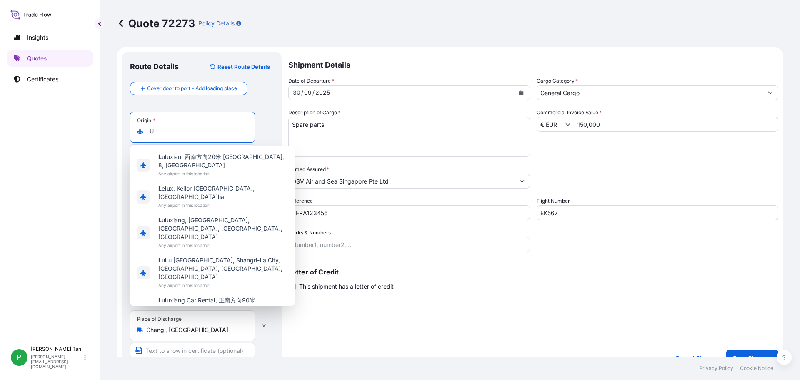
type input "L"
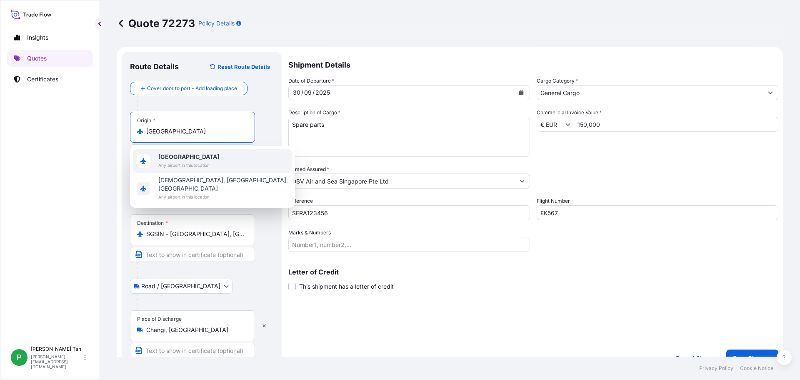
click at [168, 158] on b "[GEOGRAPHIC_DATA]" at bounding box center [188, 156] width 61 height 7
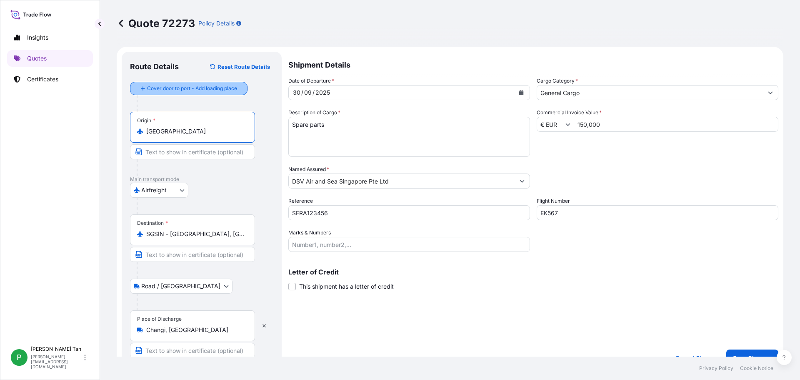
type input "[GEOGRAPHIC_DATA]"
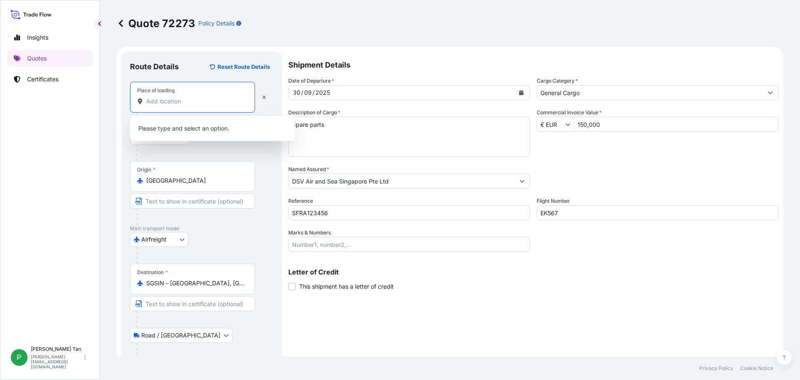
click at [175, 101] on input "Place of loading" at bounding box center [195, 101] width 98 height 8
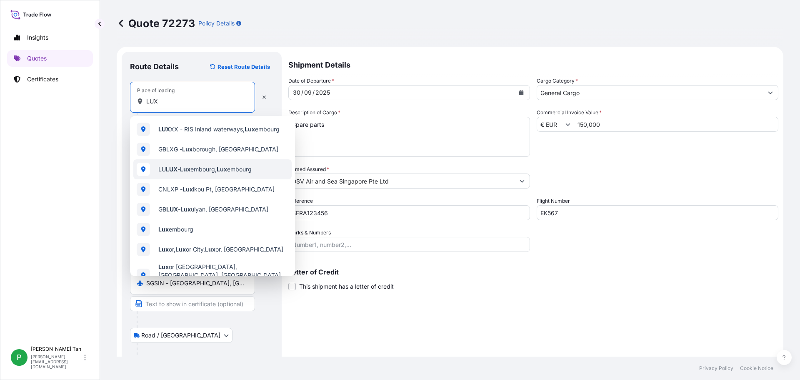
click at [198, 173] on div "[PERSON_NAME] embourg, Lux embourg" at bounding box center [212, 169] width 158 height 20
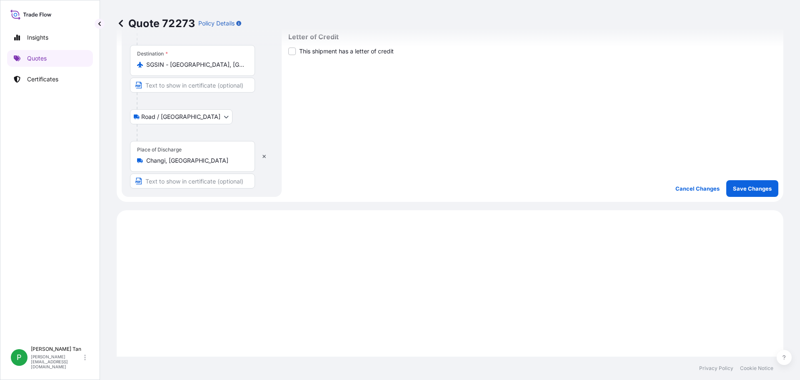
scroll to position [250, 0]
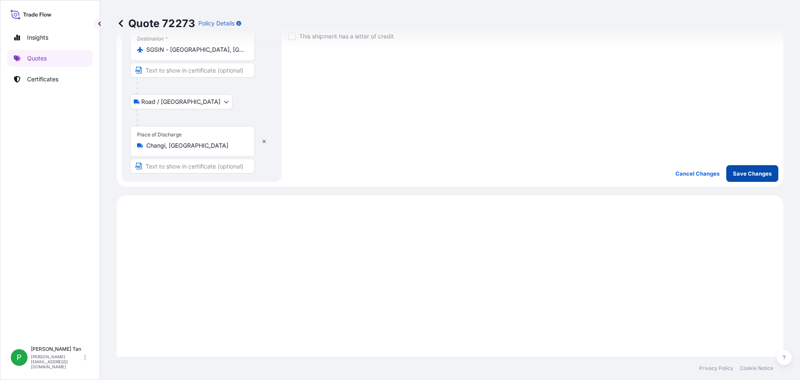
type input "LULUX - [GEOGRAPHIC_DATA], [GEOGRAPHIC_DATA]"
click at [748, 168] on button "Save Changes" at bounding box center [752, 173] width 52 height 17
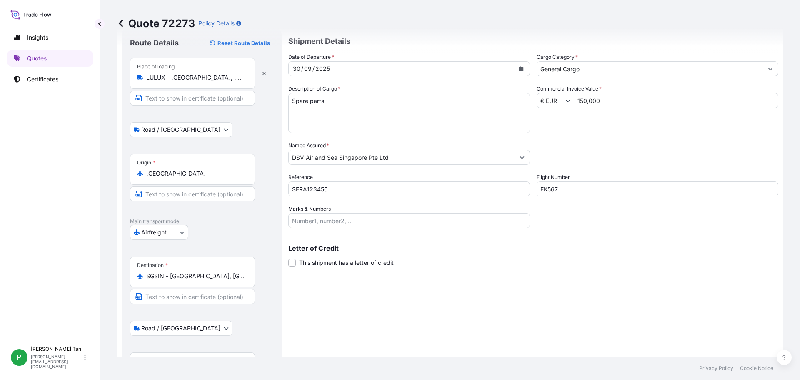
scroll to position [0, 0]
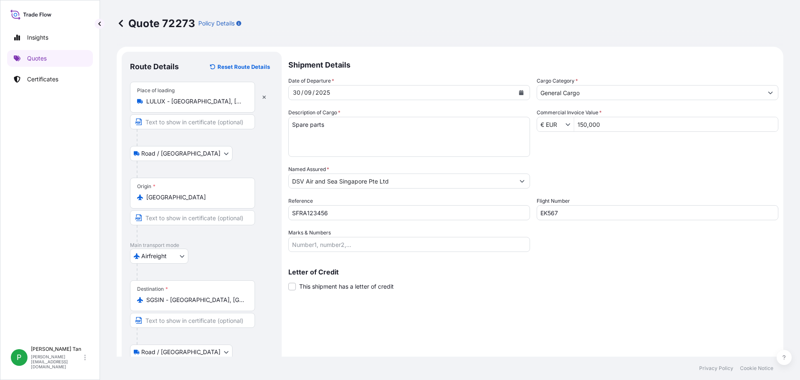
click at [443, 252] on div "Shipment Details Date of Departure * [DATE] Cargo Category * General Cargo Desc…" at bounding box center [533, 242] width 490 height 380
click at [38, 57] on p "Quotes" at bounding box center [37, 58] width 20 height 8
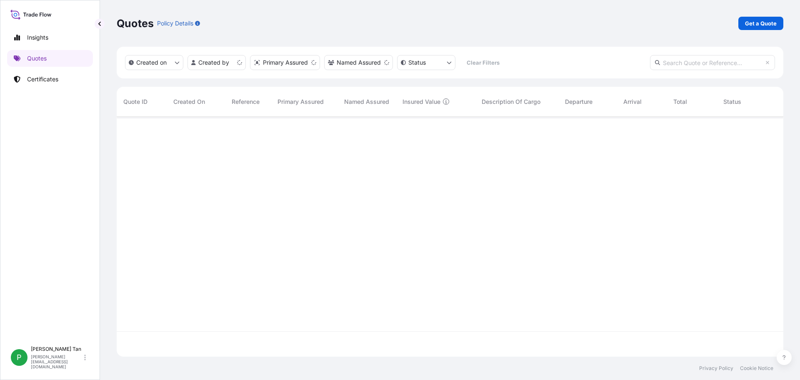
scroll to position [238, 661]
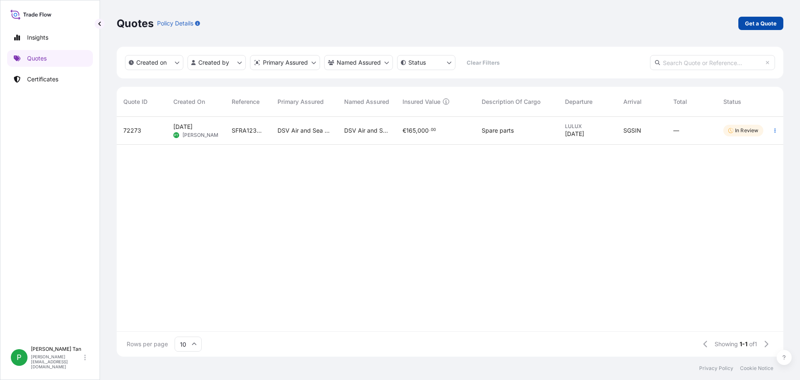
click at [764, 24] on p "Get a Quote" at bounding box center [761, 23] width 32 height 8
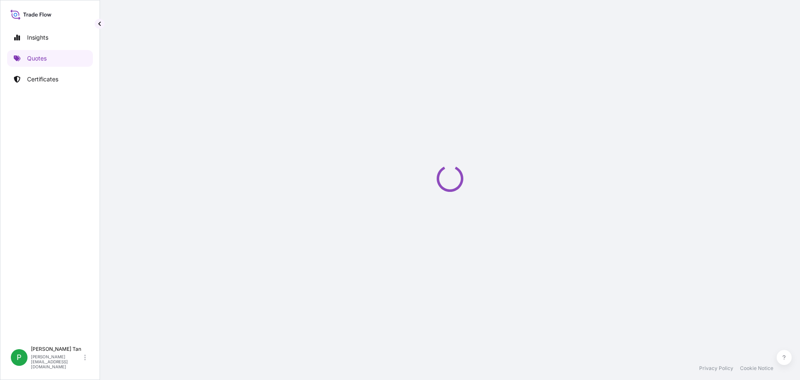
select select "Sea"
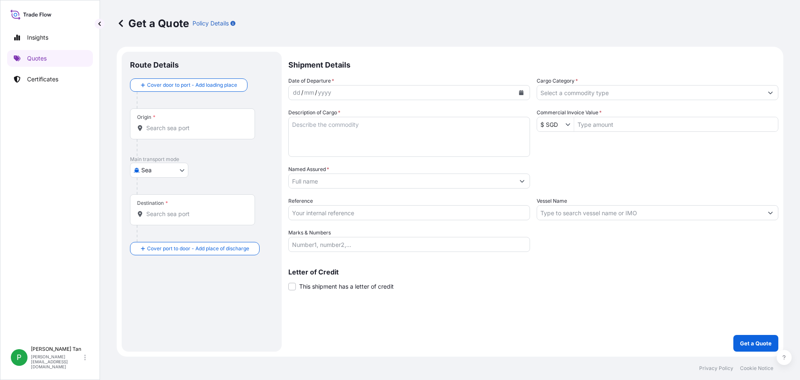
click at [706, 255] on div "Shipment Details Date of Departure * dd / mm / yyyy Cargo Category * Descriptio…" at bounding box center [533, 202] width 490 height 300
